Goal: Navigation & Orientation: Find specific page/section

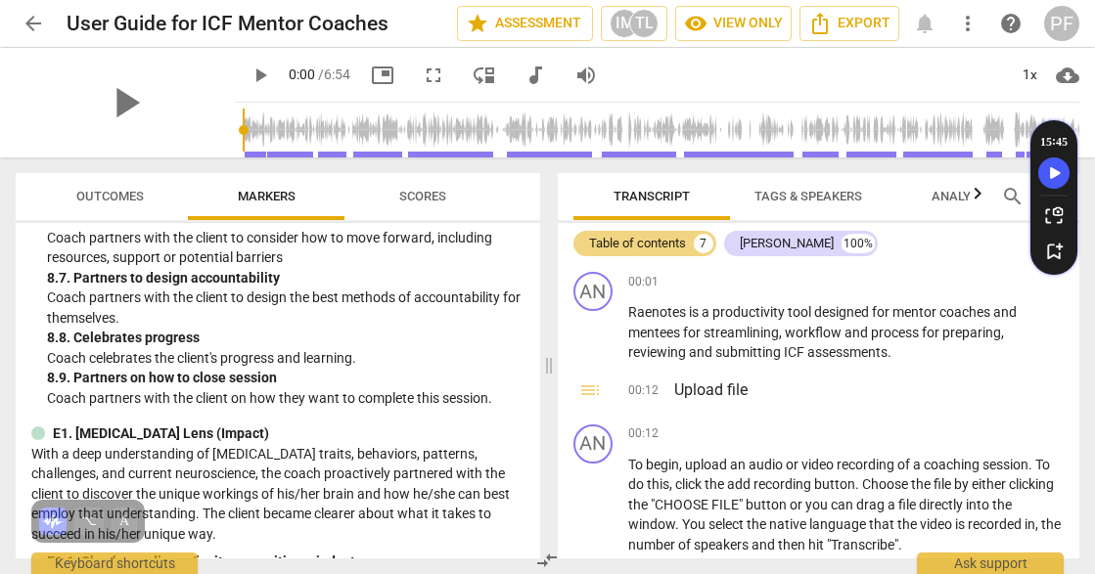
scroll to position [226, 0]
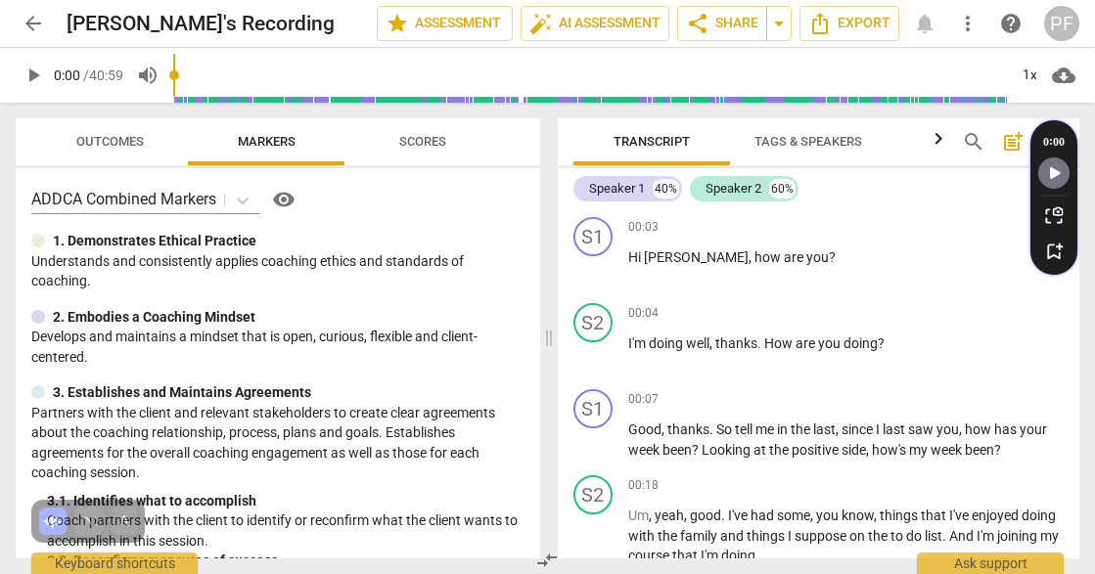
click at [807, 139] on span "Tags & Speakers" at bounding box center [808, 141] width 108 height 15
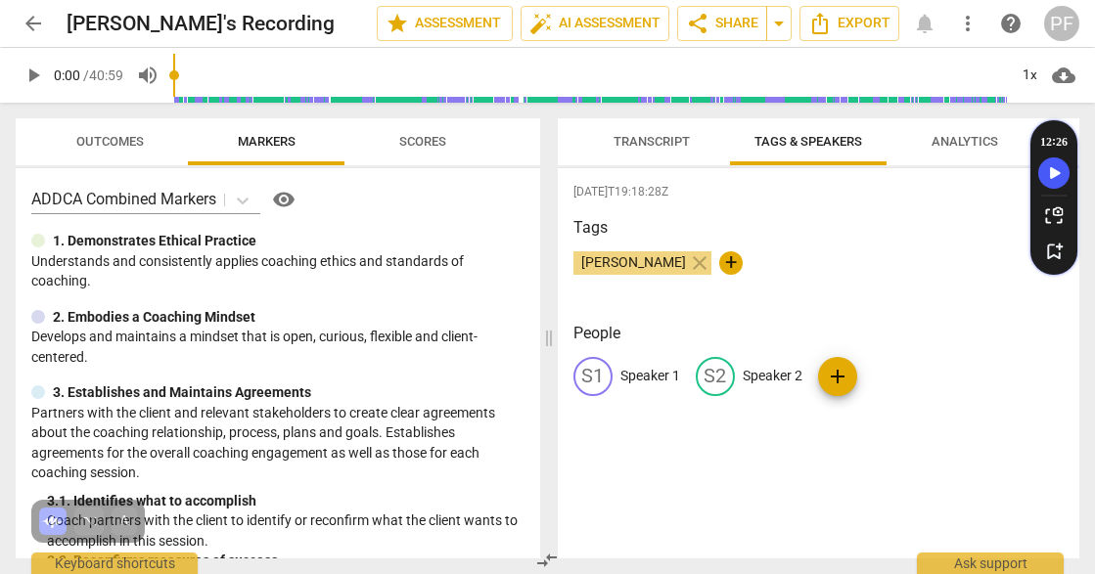
click at [672, 134] on span "Transcript" at bounding box center [651, 141] width 76 height 15
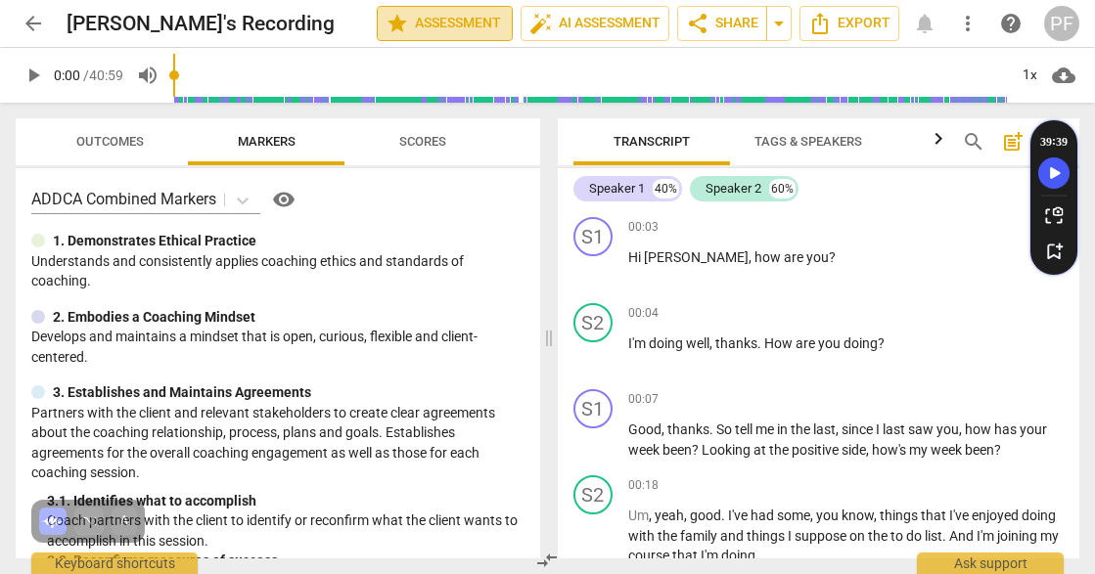
click at [431, 19] on span "star Assessment" at bounding box center [444, 23] width 118 height 23
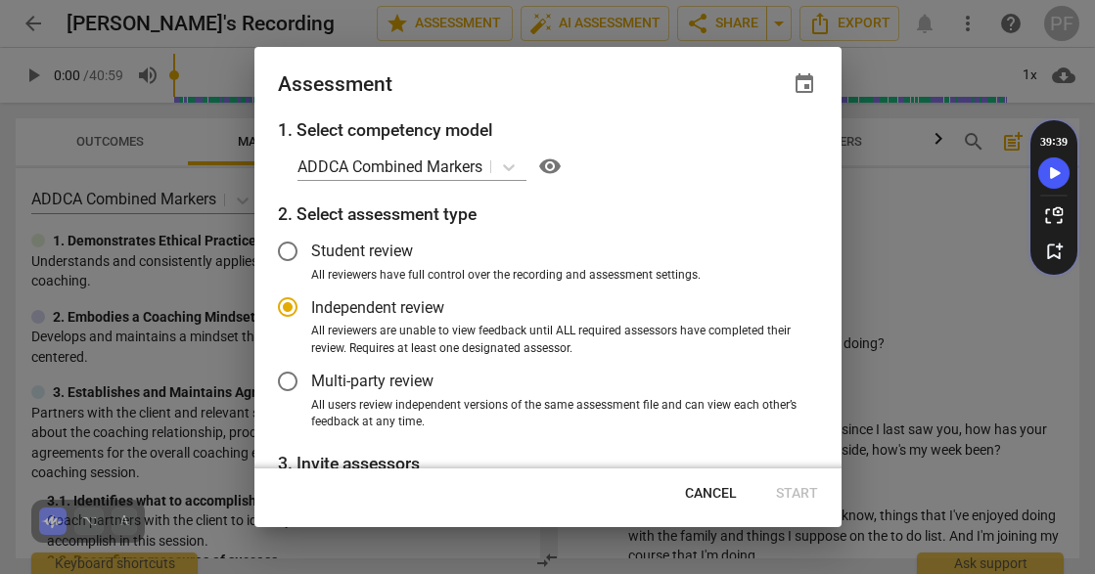
click at [550, 167] on span "visibility" at bounding box center [549, 166] width 23 height 23
click at [710, 493] on span "Cancel" at bounding box center [711, 494] width 52 height 20
radio input "false"
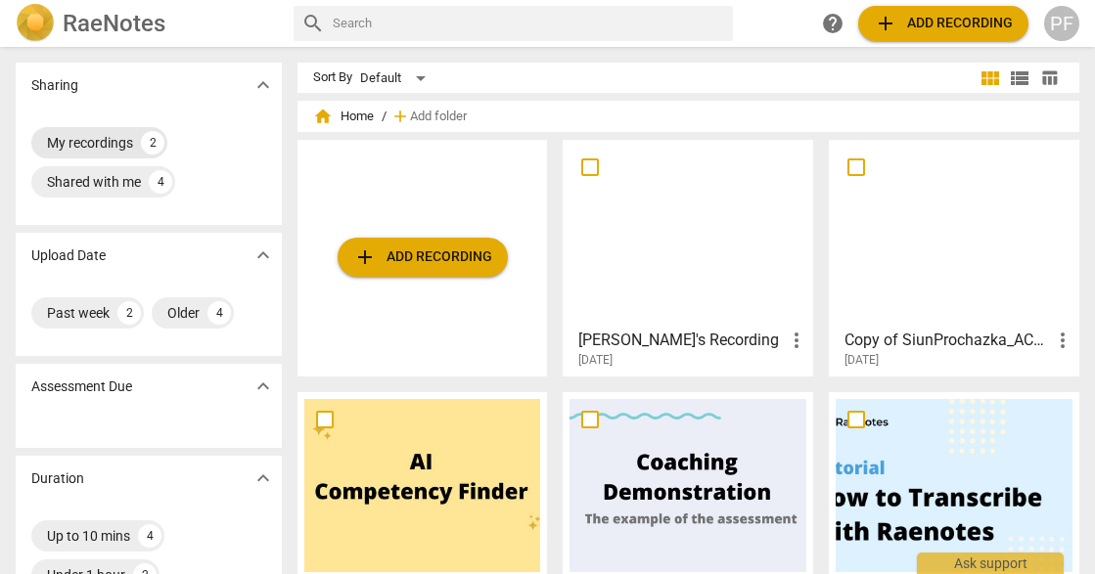
click at [113, 146] on div "My recordings" at bounding box center [90, 143] width 86 height 20
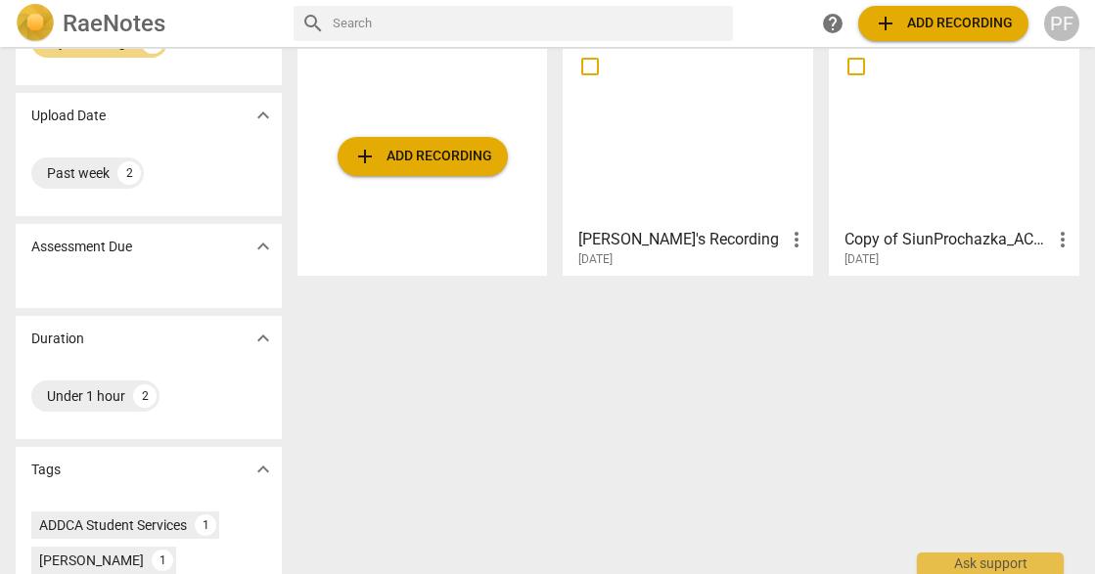
scroll to position [94, 0]
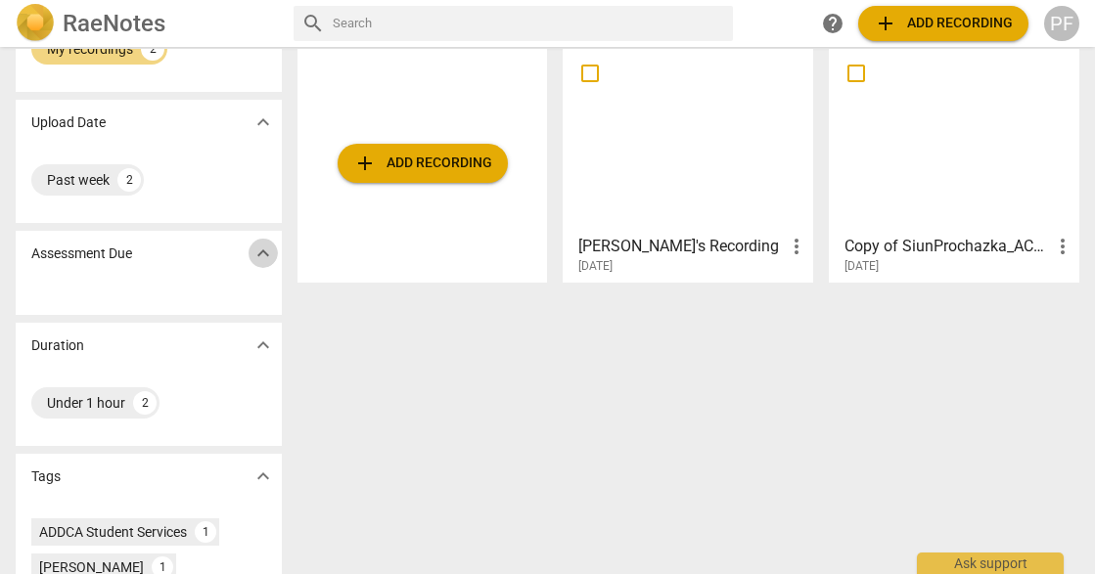
click at [258, 248] on span "expand_more" at bounding box center [262, 253] width 23 height 23
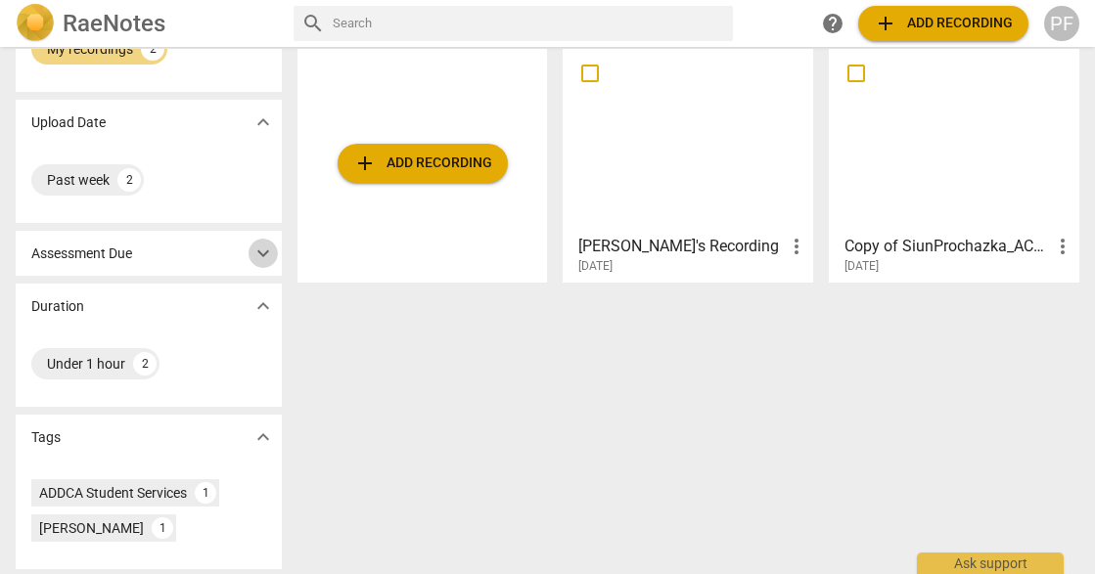
click at [258, 249] on span "expand_more" at bounding box center [262, 253] width 23 height 23
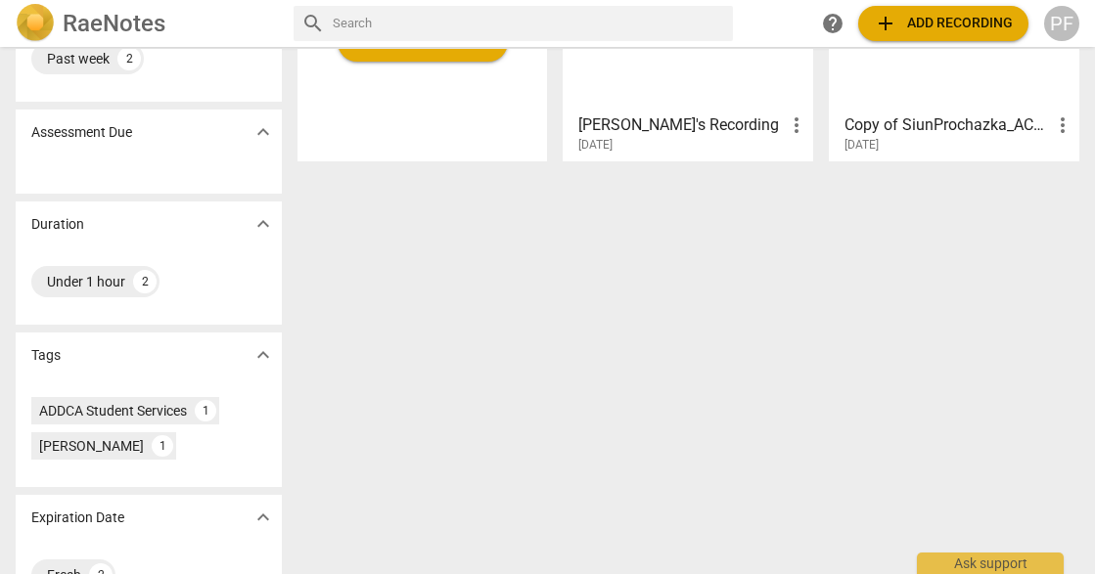
scroll to position [267, 0]
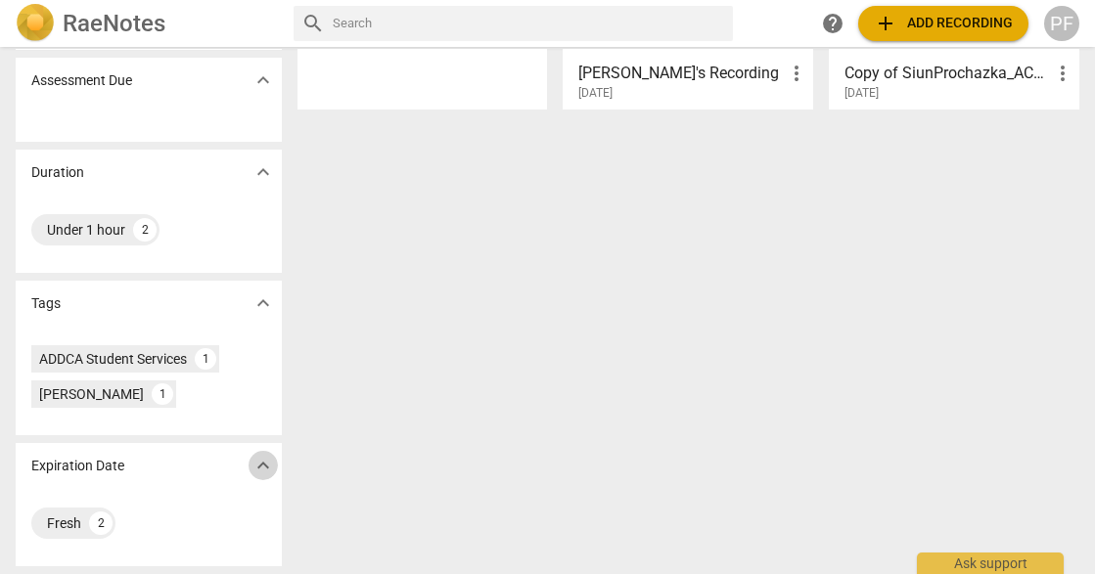
click at [256, 454] on span "expand_more" at bounding box center [262, 465] width 23 height 23
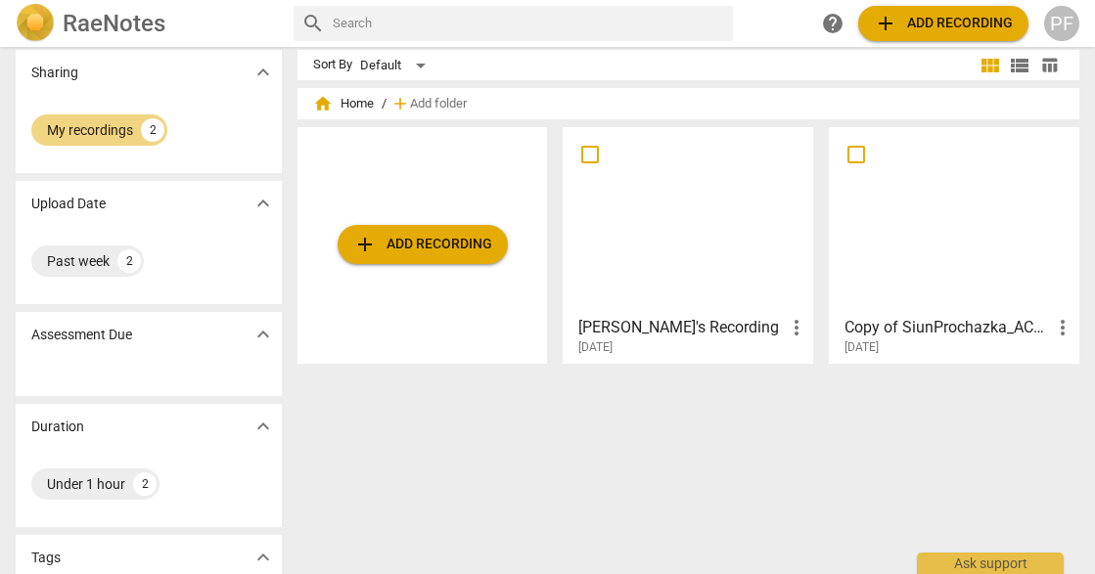
scroll to position [0, 0]
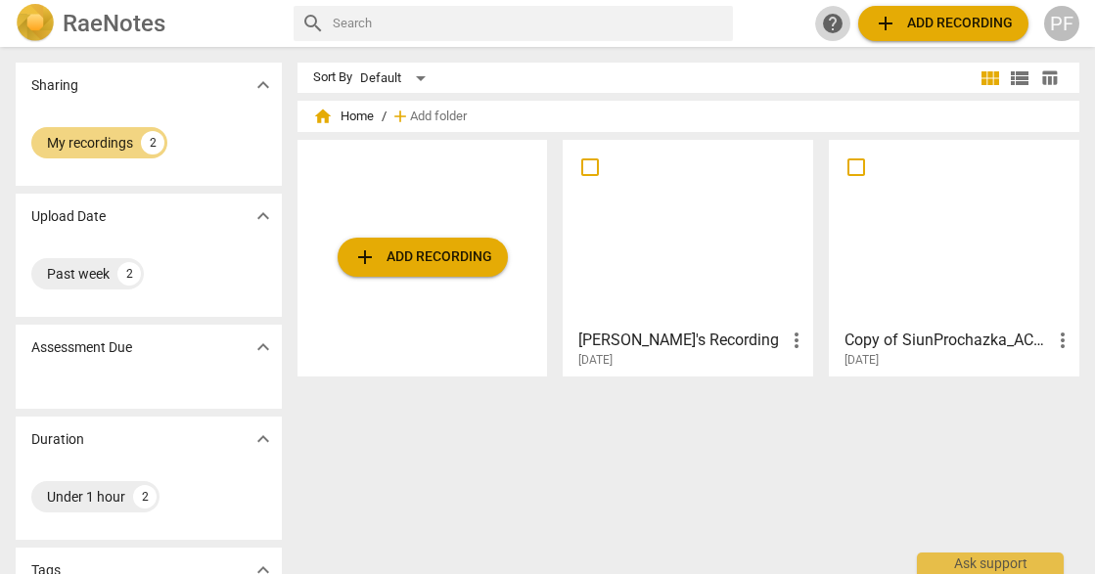
click at [830, 23] on span "help" at bounding box center [832, 23] width 23 height 23
